Goal: Find specific page/section: Find specific page/section

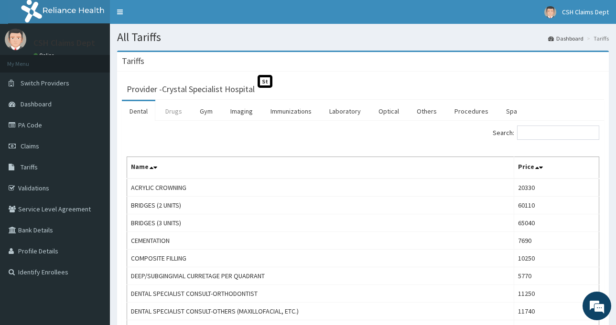
click at [166, 111] on link "Drugs" at bounding box center [174, 111] width 32 height 20
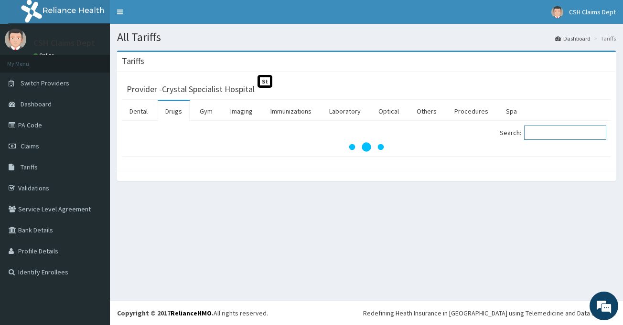
click at [538, 134] on input "Search:" at bounding box center [565, 133] width 82 height 14
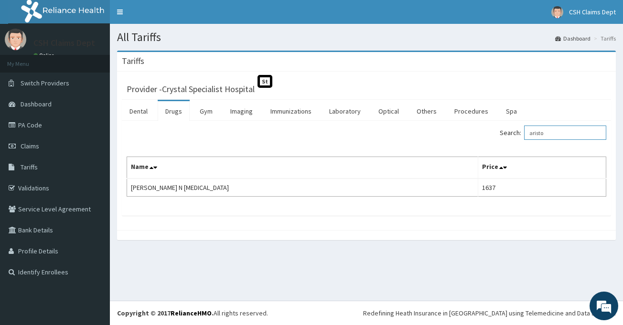
type input "aristo"
click at [67, 122] on link "PA Code" at bounding box center [55, 125] width 110 height 21
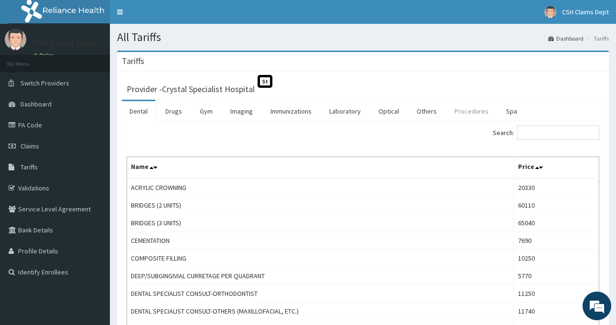
click at [483, 112] on link "Procedures" at bounding box center [471, 111] width 49 height 20
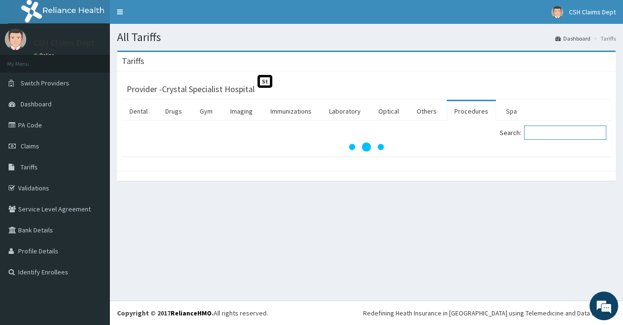
click at [557, 133] on input "Search:" at bounding box center [565, 133] width 82 height 14
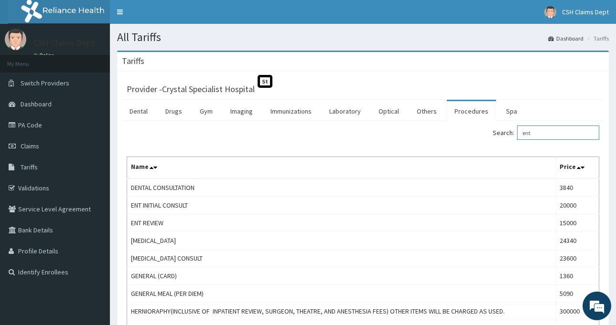
type input "ent"
click at [174, 111] on link "Drugs" at bounding box center [174, 111] width 32 height 20
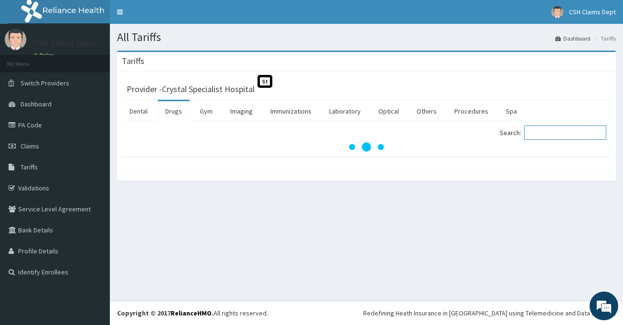
click at [570, 136] on input "Search:" at bounding box center [565, 133] width 82 height 14
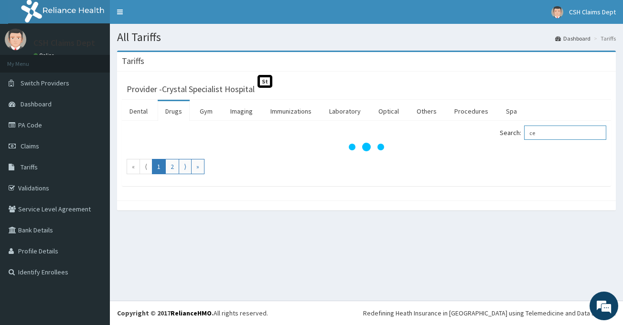
type input "c"
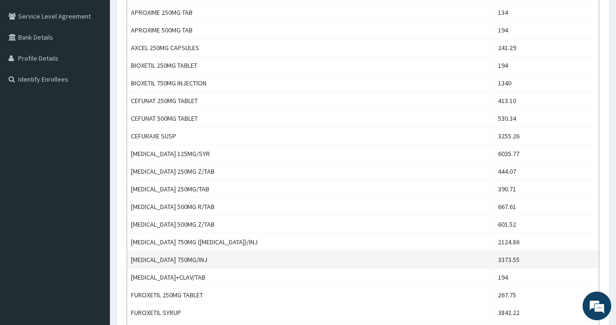
scroll to position [191, 0]
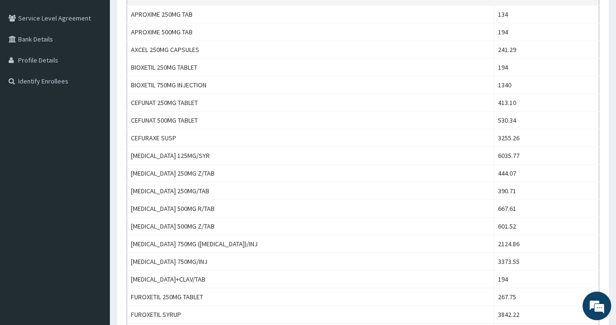
type input "CEFUR"
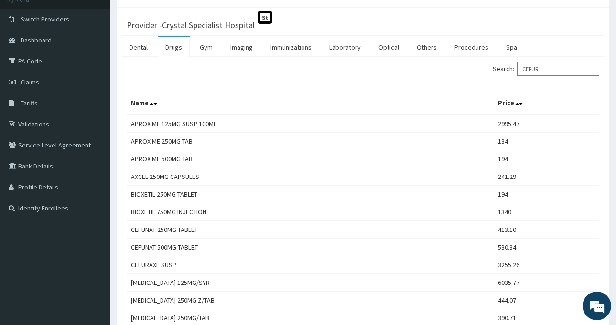
scroll to position [0, 0]
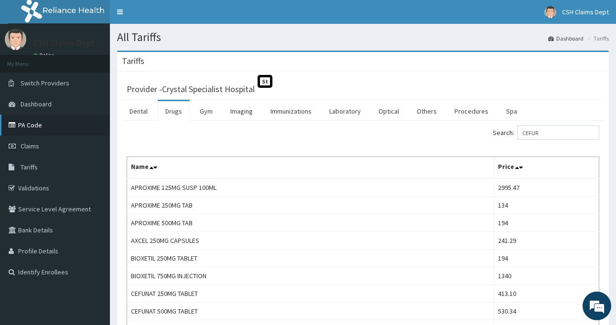
click at [66, 128] on link "PA Code" at bounding box center [55, 125] width 110 height 21
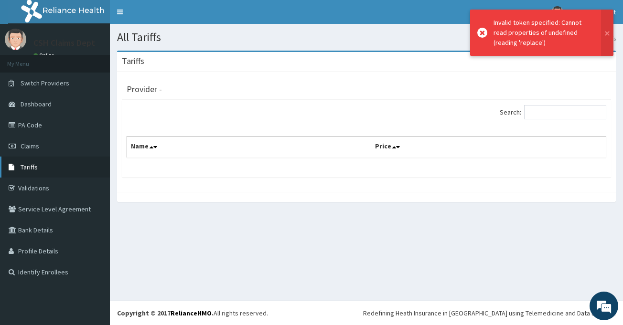
click at [55, 160] on link "Tariffs" at bounding box center [55, 167] width 110 height 21
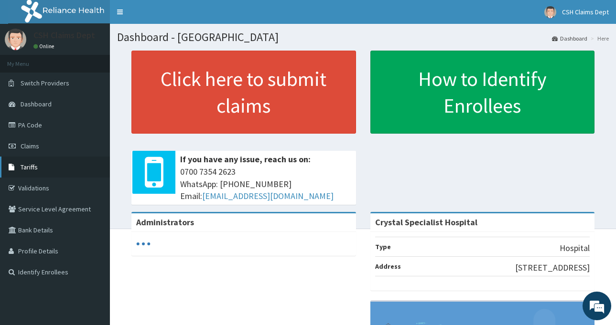
click at [52, 162] on link "Tariffs" at bounding box center [55, 167] width 110 height 21
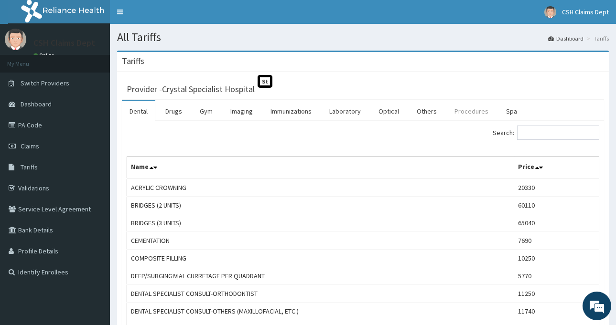
click at [467, 109] on link "Procedures" at bounding box center [471, 111] width 49 height 20
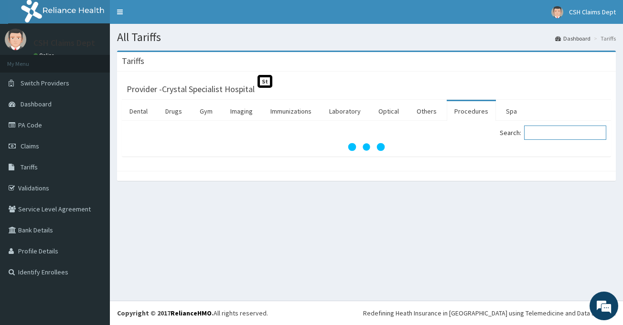
click at [543, 132] on input "Search:" at bounding box center [565, 133] width 82 height 14
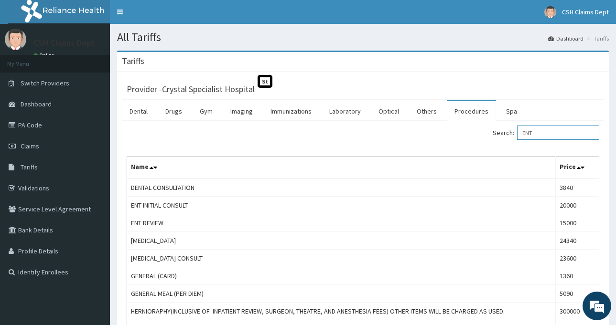
type input "ENT"
click at [71, 118] on link "PA Code" at bounding box center [55, 125] width 110 height 21
